Goal: Transaction & Acquisition: Purchase product/service

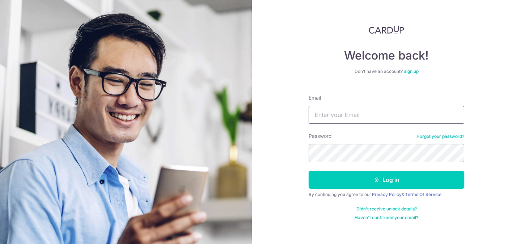
click at [358, 114] on input "Email" at bounding box center [385, 115] width 155 height 18
type input "laurachel26@yahoo.com.sg"
click at [308, 171] on button "Log in" at bounding box center [385, 180] width 155 height 18
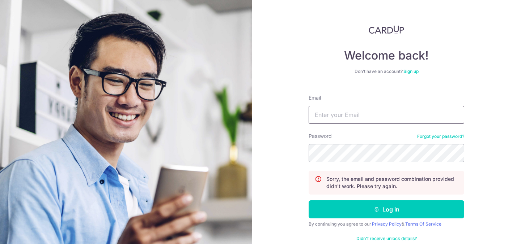
click at [365, 115] on input "Email" at bounding box center [385, 115] width 155 height 18
type input "laurachel26@yahoo.com.sg"
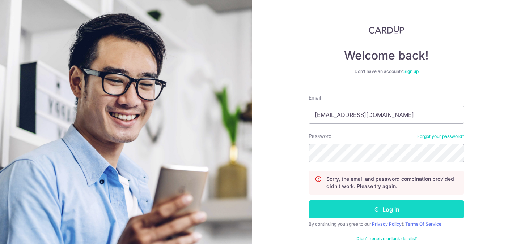
click at [389, 212] on button "Log in" at bounding box center [385, 210] width 155 height 18
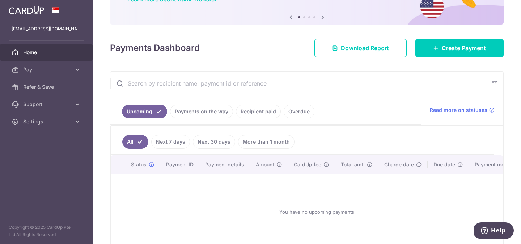
scroll to position [70, 0]
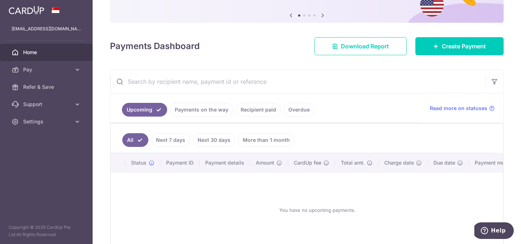
click at [295, 110] on link "Overdue" at bounding box center [298, 110] width 31 height 14
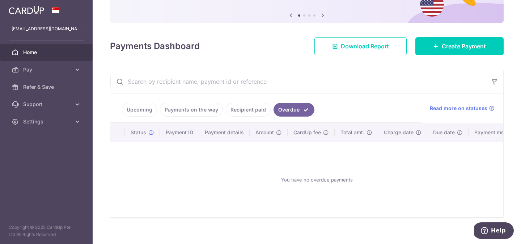
click at [144, 112] on link "Upcoming" at bounding box center [139, 110] width 35 height 14
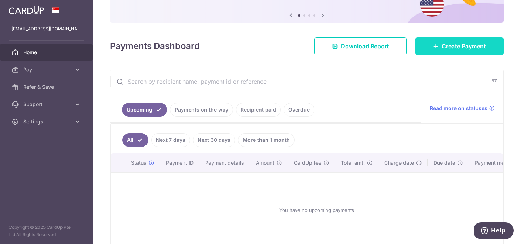
click at [436, 50] on link "Create Payment" at bounding box center [459, 46] width 88 height 18
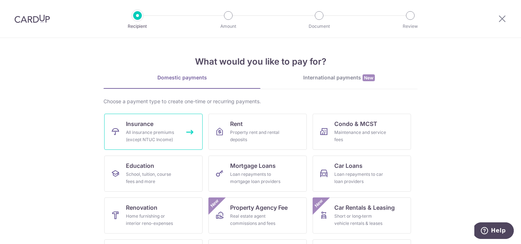
click at [158, 142] on div "All insurance premiums (except NTUC Income)" at bounding box center [152, 136] width 52 height 14
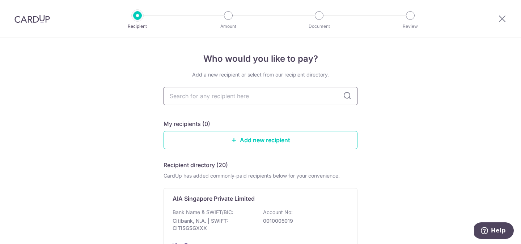
click at [289, 97] on input "text" at bounding box center [260, 96] width 194 height 18
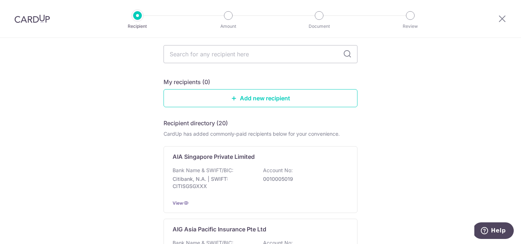
scroll to position [47, 0]
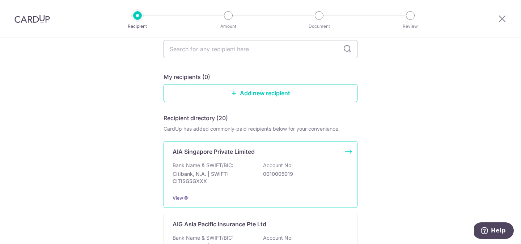
click at [226, 171] on p "Citibank, N.A. | SWIFT: CITISGSGXXX" at bounding box center [212, 178] width 81 height 14
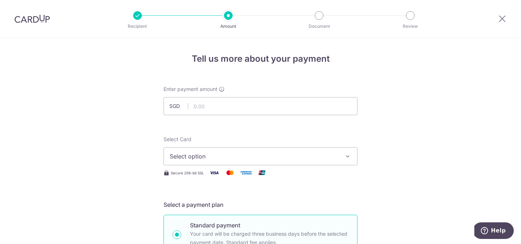
click at [138, 16] on div at bounding box center [137, 15] width 9 height 9
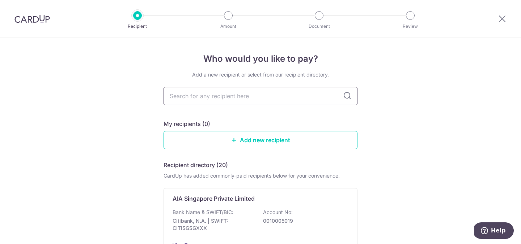
type input "w"
type input "eti"
type input "etiqa"
click at [349, 96] on icon at bounding box center [347, 96] width 9 height 9
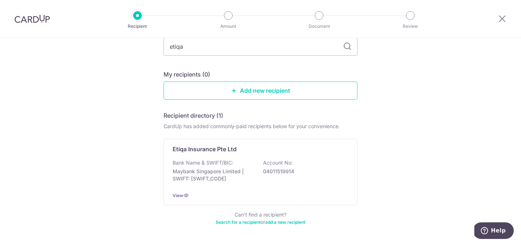
scroll to position [59, 0]
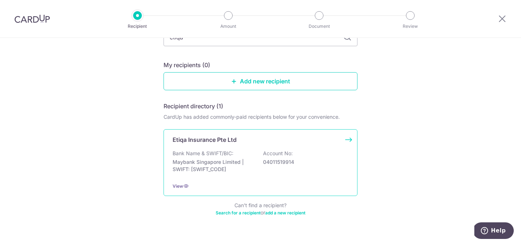
click at [283, 159] on p "04011519914" at bounding box center [303, 162] width 81 height 7
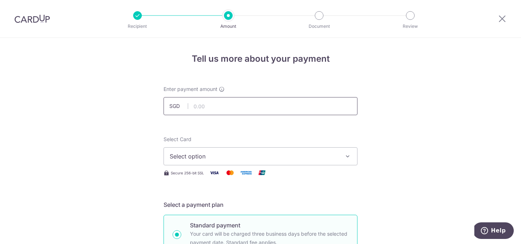
click at [237, 108] on input "text" at bounding box center [260, 106] width 194 height 18
click at [225, 159] on span "Select option" at bounding box center [254, 156] width 168 height 9
type input "2,788.00"
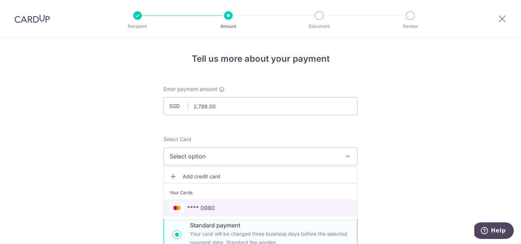
click at [220, 207] on span "**** 0980" at bounding box center [260, 208] width 181 height 9
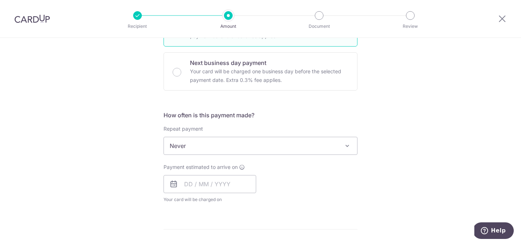
scroll to position [222, 0]
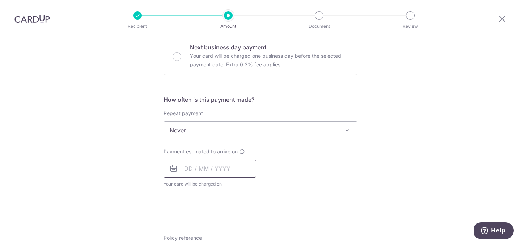
click at [188, 169] on input "text" at bounding box center [209, 169] width 93 height 18
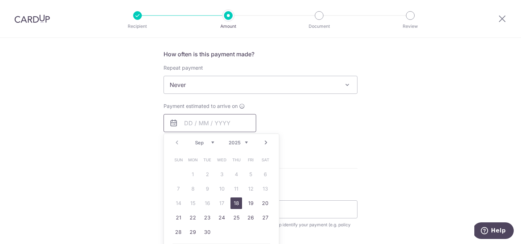
scroll to position [270, 0]
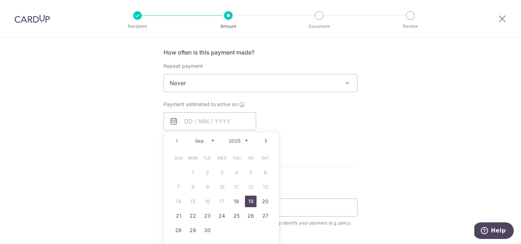
click at [253, 202] on link "19" at bounding box center [251, 202] width 12 height 12
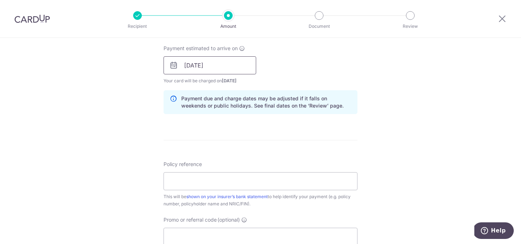
scroll to position [324, 0]
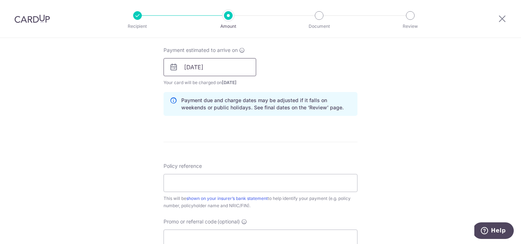
click at [226, 66] on input "19/09/2025" at bounding box center [209, 67] width 93 height 18
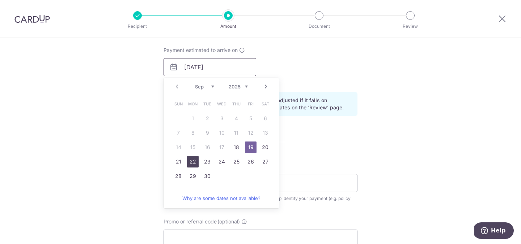
click at [194, 163] on link "22" at bounding box center [193, 162] width 12 height 12
type input "22/09/2025"
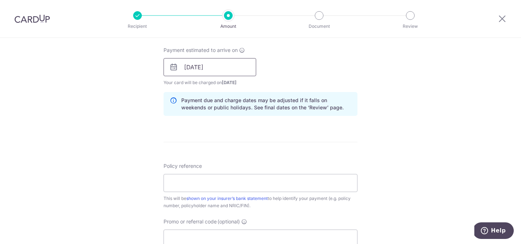
click at [224, 68] on input "22/09/2025" at bounding box center [209, 67] width 93 height 18
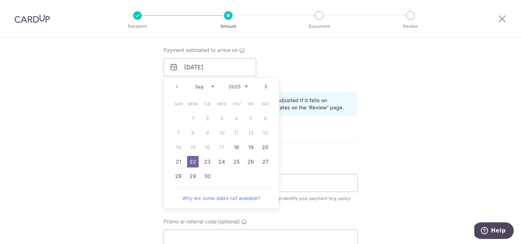
click at [313, 72] on div "Payment estimated to arrive on 22/09/2025 Prev Next Sep Oct Nov Dec 2025 2026 2…" at bounding box center [260, 67] width 202 height 40
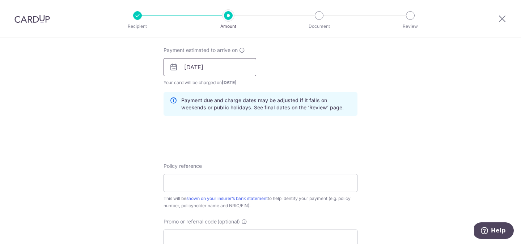
click at [215, 65] on input "22/09/2025" at bounding box center [209, 67] width 93 height 18
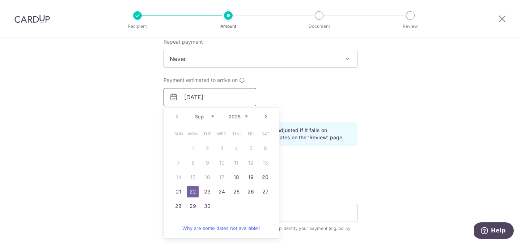
scroll to position [281, 0]
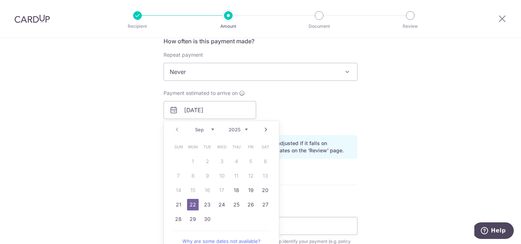
click at [294, 101] on div "Payment estimated to arrive on 22/09/2025 Prev Next Sep Oct Nov Dec 2025 2026 2…" at bounding box center [260, 110] width 202 height 40
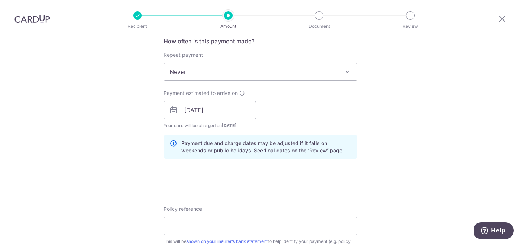
click at [389, 109] on div "Tell us more about your payment Enter payment amount SGD 2,788.00 2788.00 Selec…" at bounding box center [260, 99] width 521 height 684
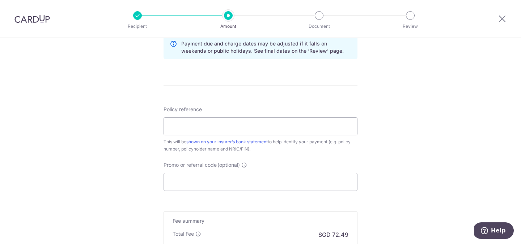
scroll to position [382, 0]
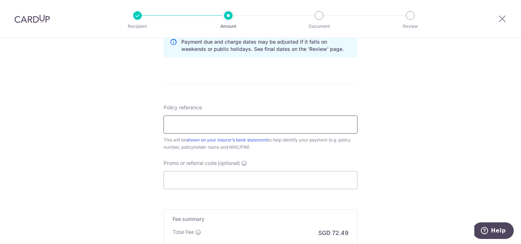
click at [284, 124] on input "Policy reference" at bounding box center [260, 125] width 194 height 18
type input "30003879"
click at [300, 182] on input "Promo or referral code (optional)" at bounding box center [260, 180] width 194 height 18
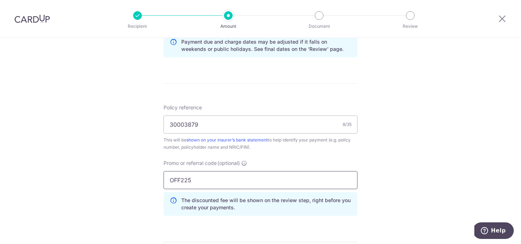
type input "OFF225"
click at [380, 177] on div "Tell us more about your payment Enter payment amount SGD 2,788.00 2788.00 Selec…" at bounding box center [260, 14] width 521 height 716
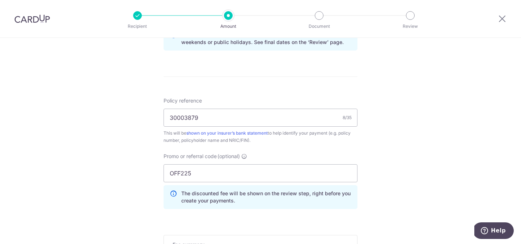
scroll to position [389, 0]
click at [298, 118] on input "30003879" at bounding box center [260, 119] width 194 height 18
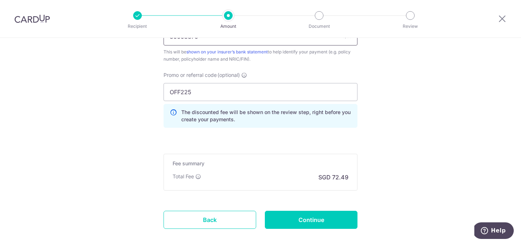
scroll to position [510, 0]
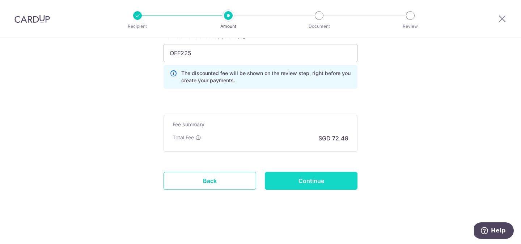
click at [339, 181] on input "Continue" at bounding box center [311, 181] width 93 height 18
type input "Create Schedule"
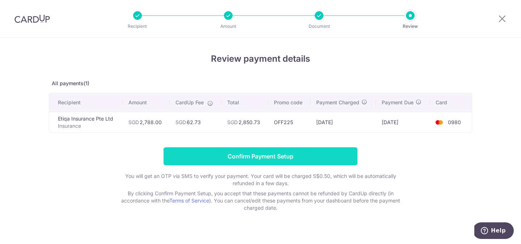
click at [278, 155] on input "Confirm Payment Setup" at bounding box center [260, 156] width 194 height 18
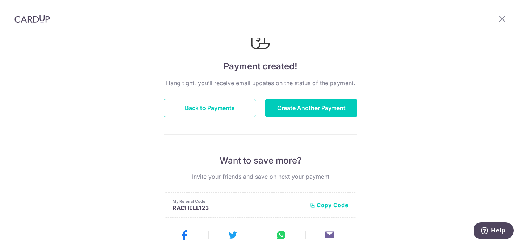
scroll to position [38, 0]
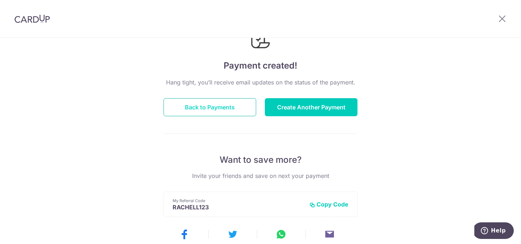
click at [210, 108] on button "Back to Payments" at bounding box center [209, 107] width 93 height 18
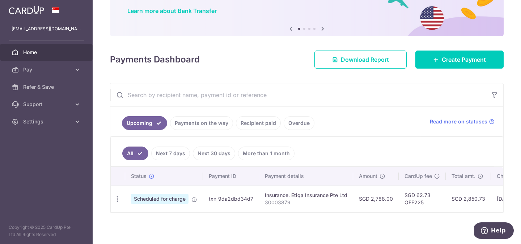
scroll to position [60, 0]
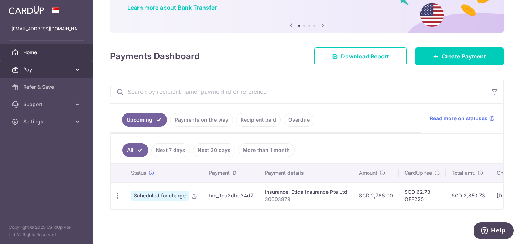
click at [78, 70] on icon at bounding box center [77, 69] width 7 height 7
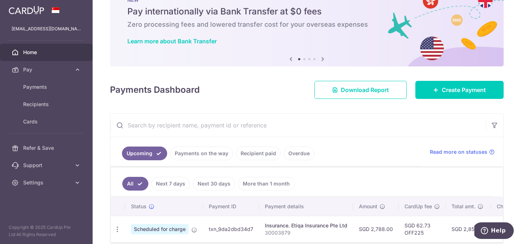
scroll to position [0, 0]
